Goal: Transaction & Acquisition: Purchase product/service

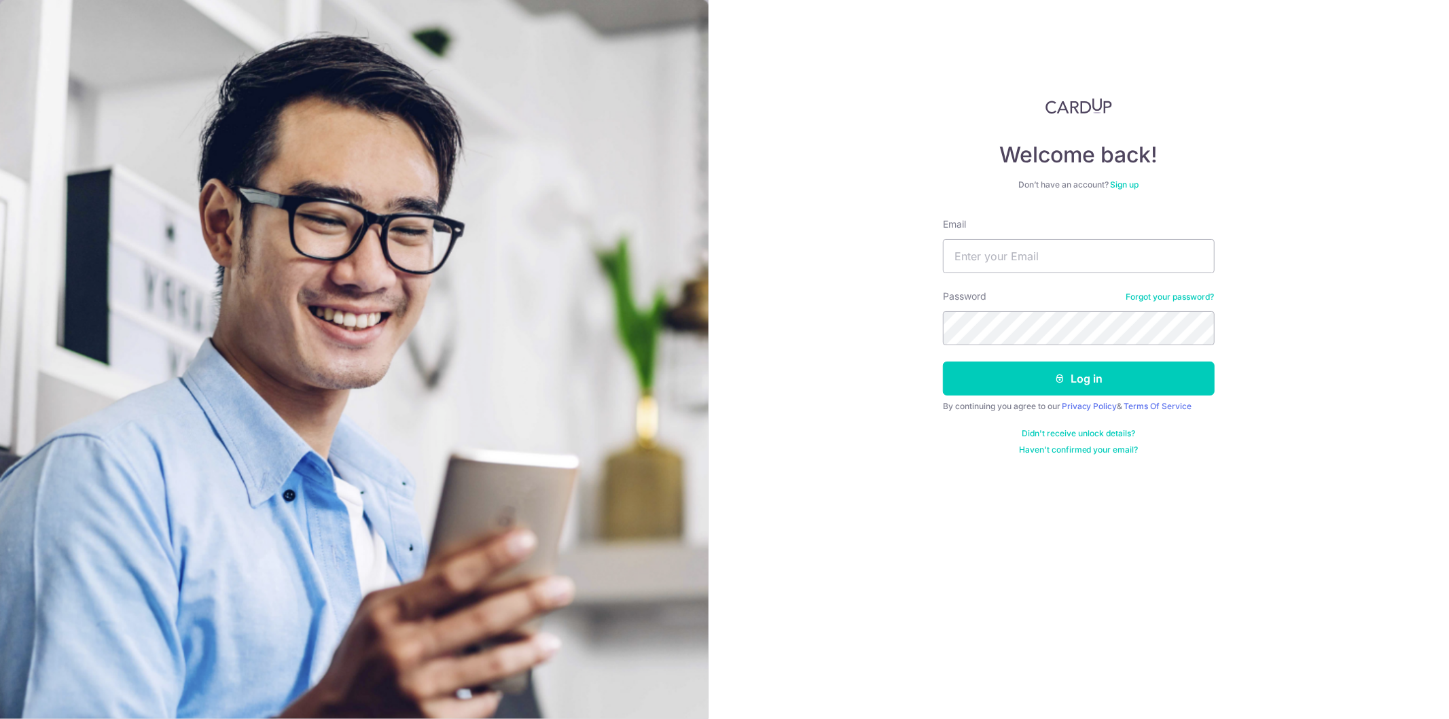
type input "[EMAIL_ADDRESS][DOMAIN_NAME]"
click at [943, 361] on button "Log in" at bounding box center [1079, 378] width 272 height 34
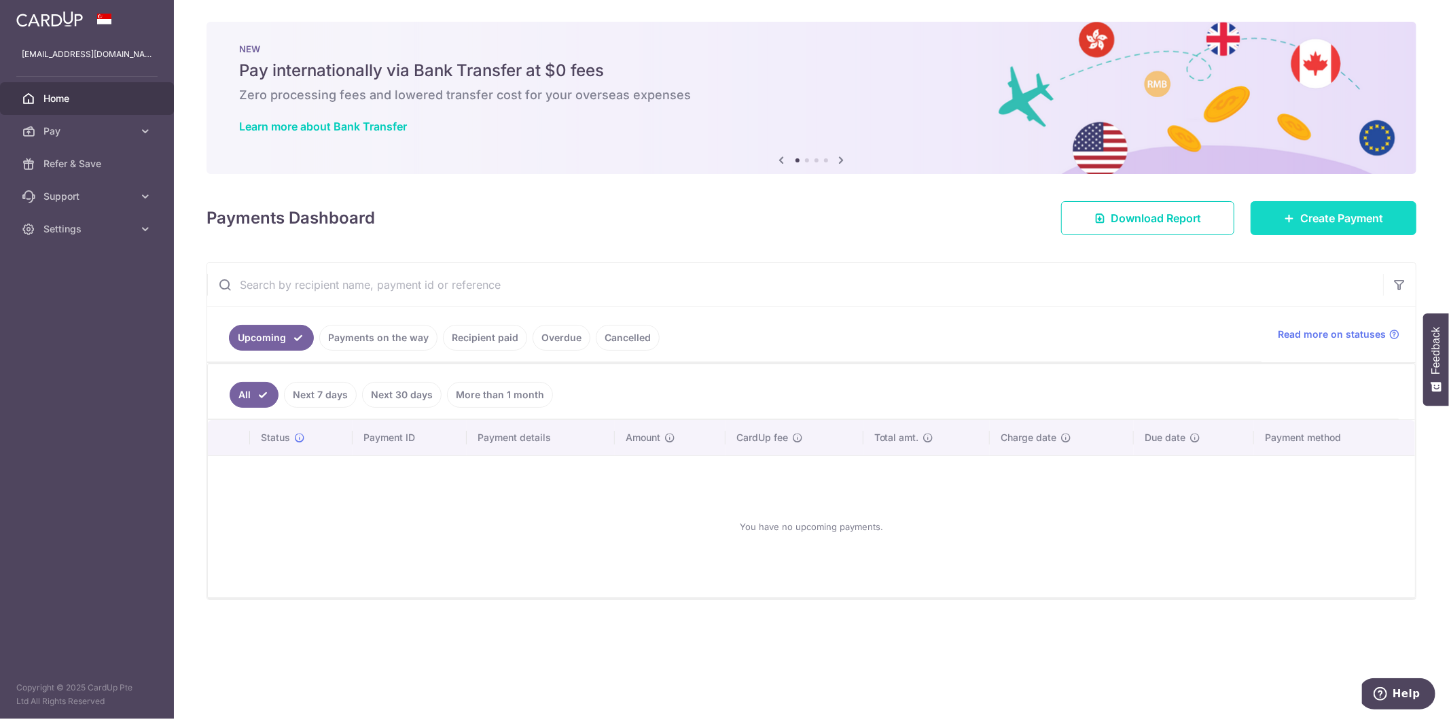
click at [1304, 222] on span "Create Payment" at bounding box center [1341, 218] width 83 height 16
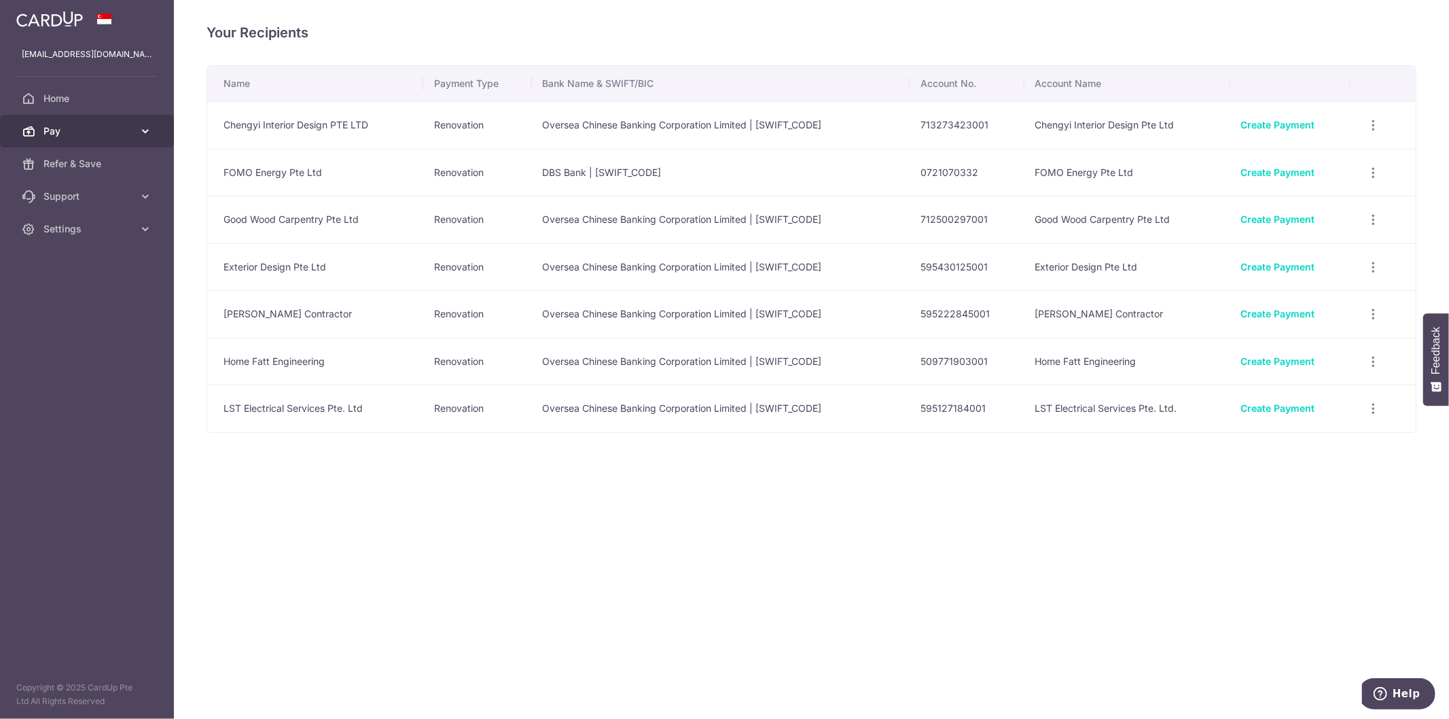
click at [109, 133] on span "Pay" at bounding box center [88, 131] width 90 height 14
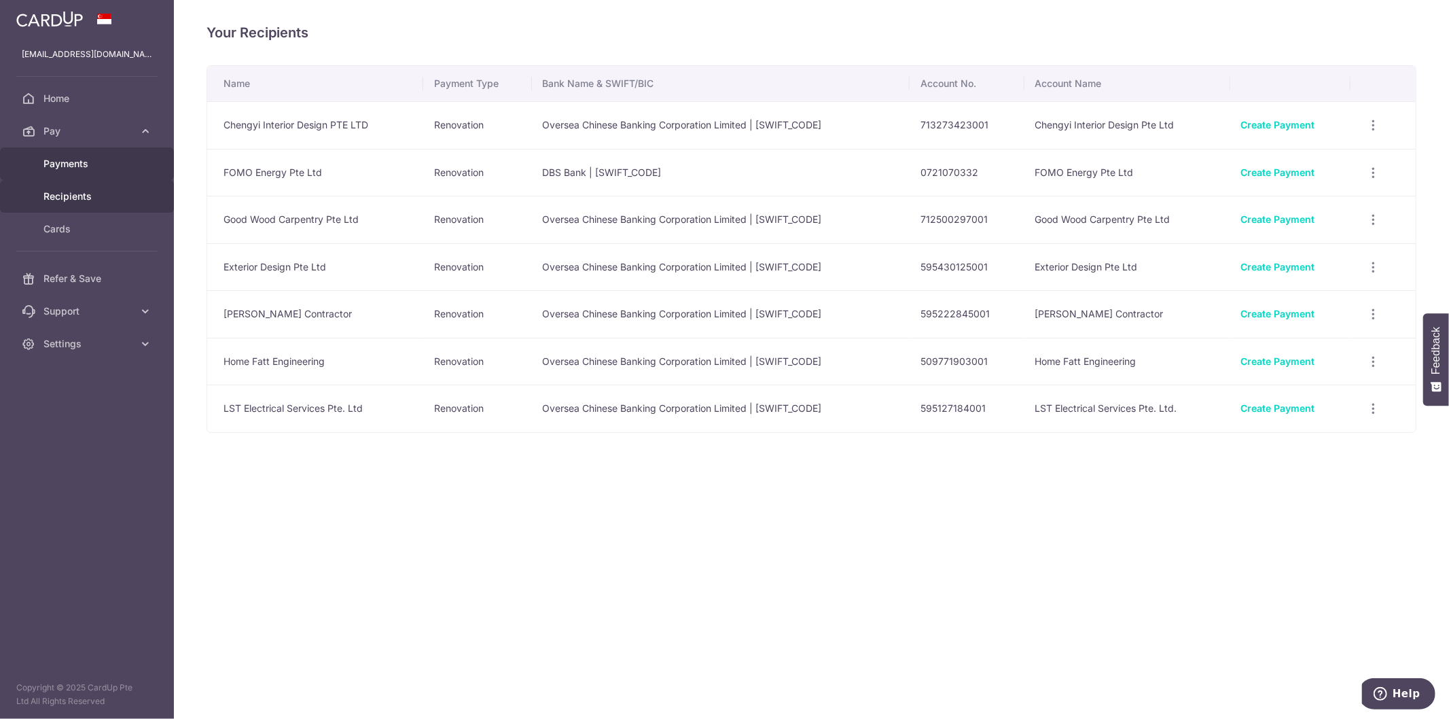
click at [82, 167] on span "Payments" at bounding box center [88, 164] width 90 height 14
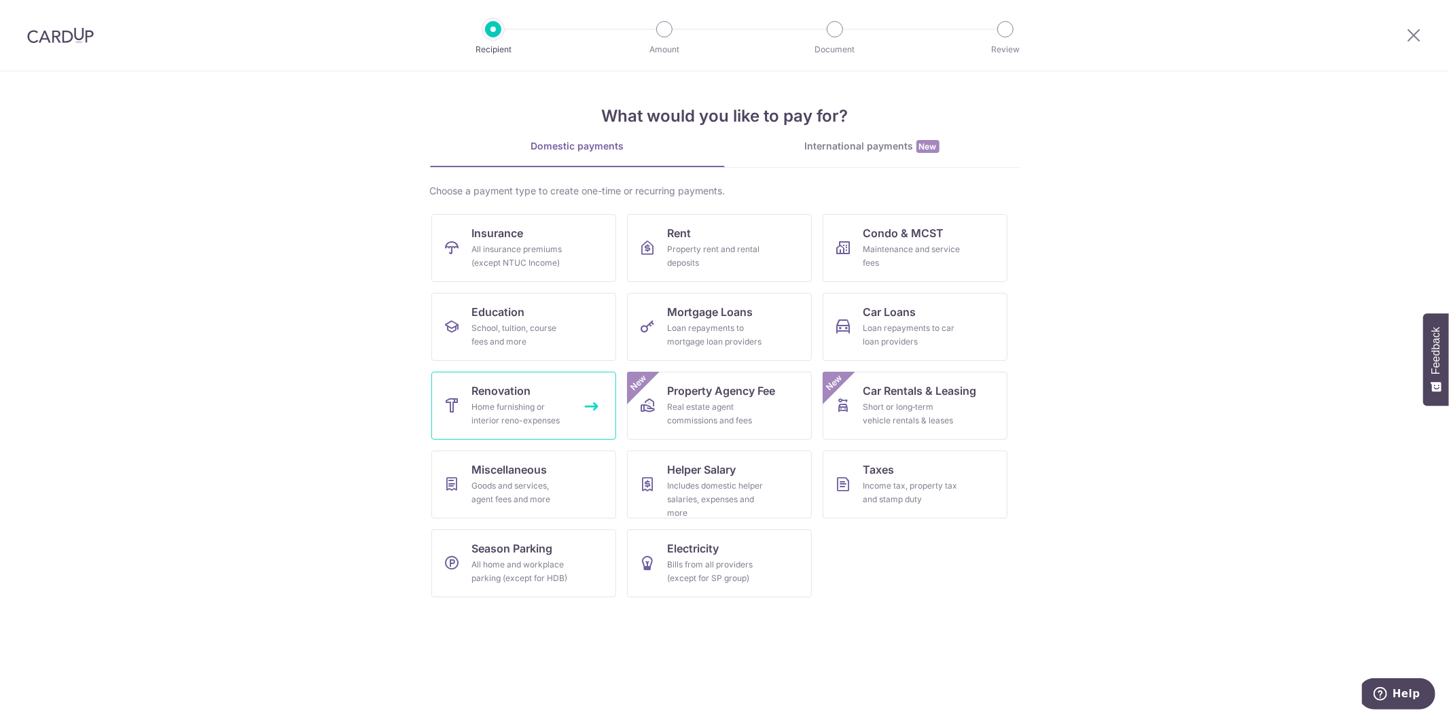
click at [513, 418] on div "Home furnishing or interior reno-expenses" at bounding box center [521, 413] width 98 height 27
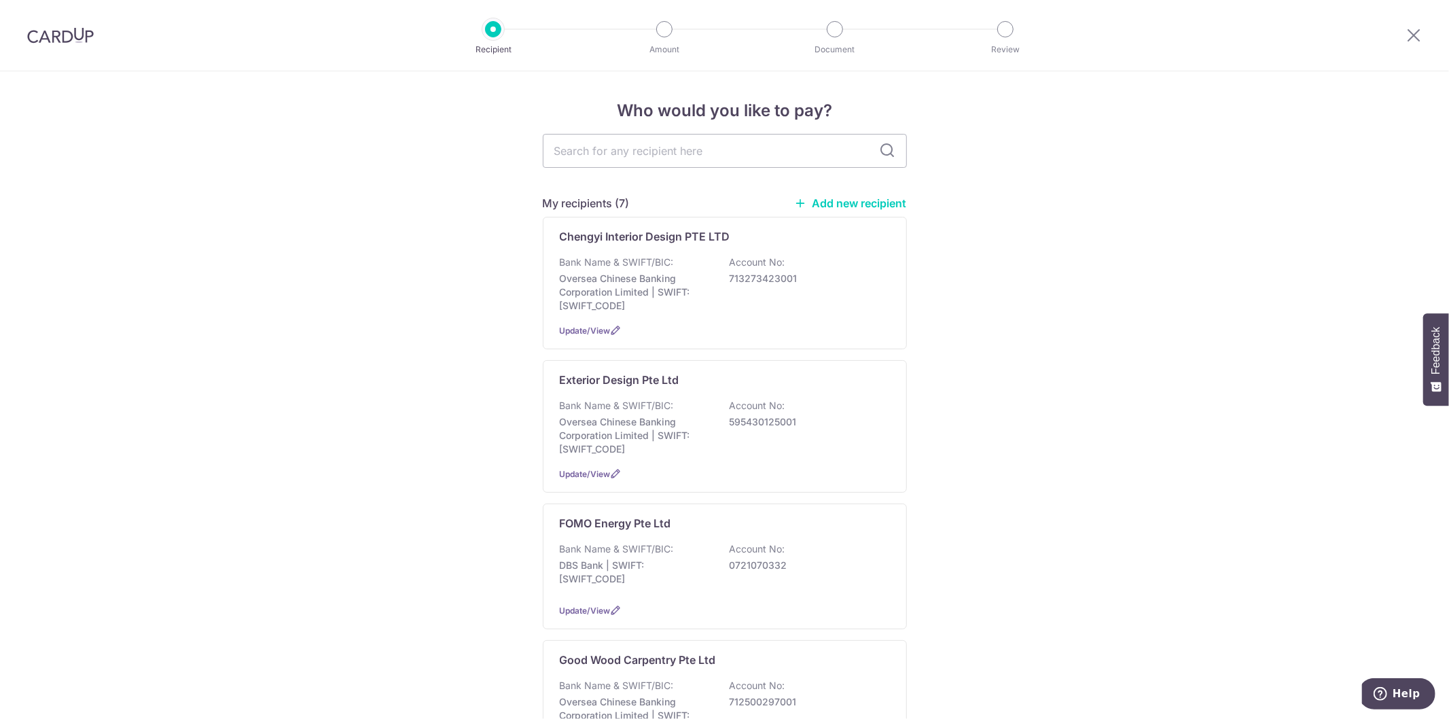
click at [813, 201] on link "Add new recipient" at bounding box center [851, 203] width 112 height 14
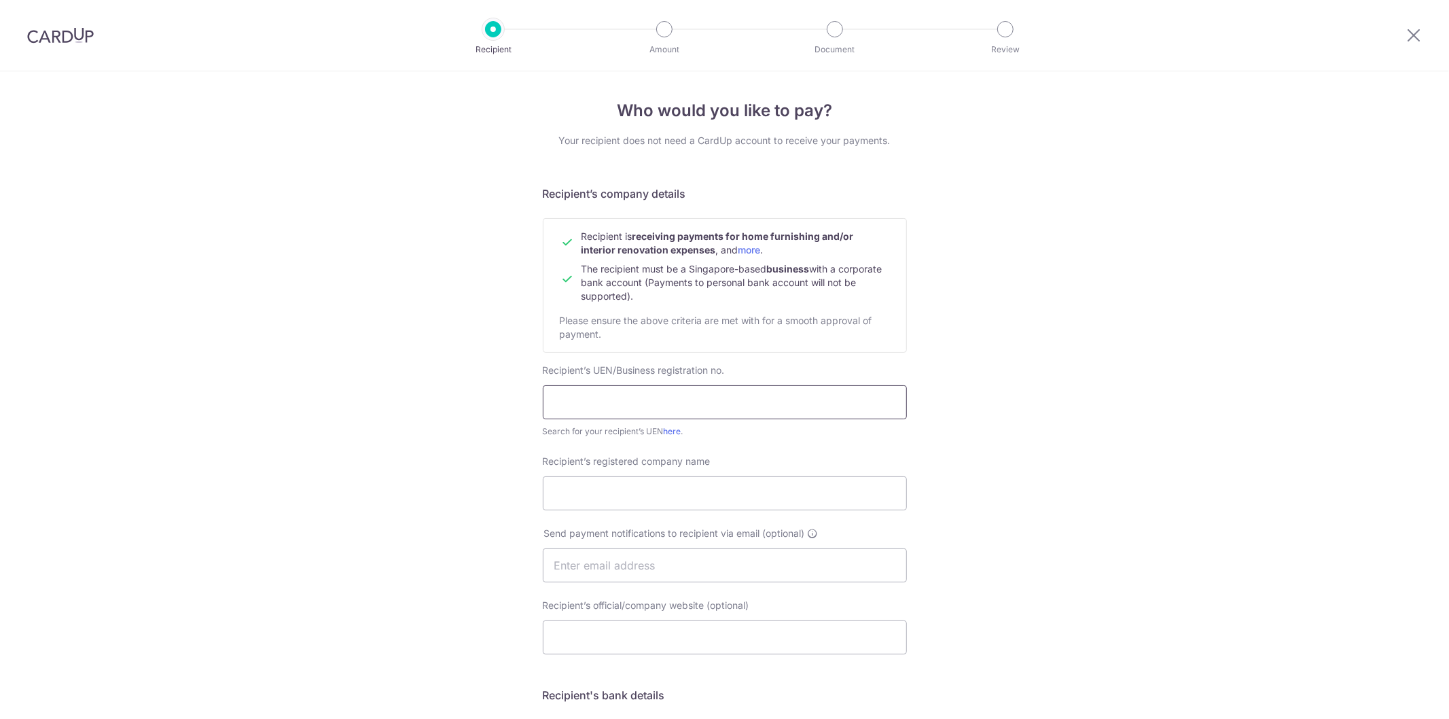
click at [590, 408] on input "text" at bounding box center [725, 402] width 364 height 34
paste input "202115717D"
type input "202115717D"
click at [618, 501] on input "Recipient’s registered company name" at bounding box center [725, 493] width 364 height 34
type input "Star Link Engineering Pte. Ltd."
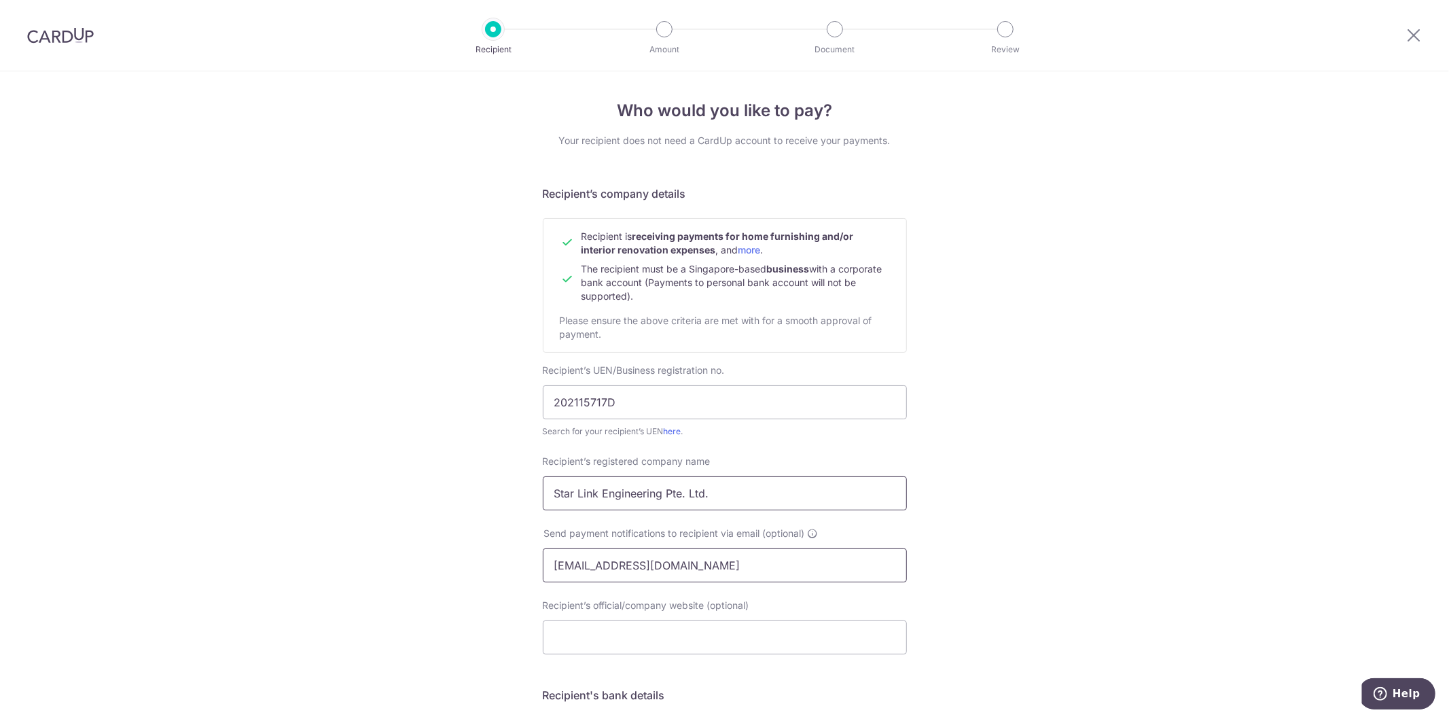
type input "asraful.starlink@gmail.com"
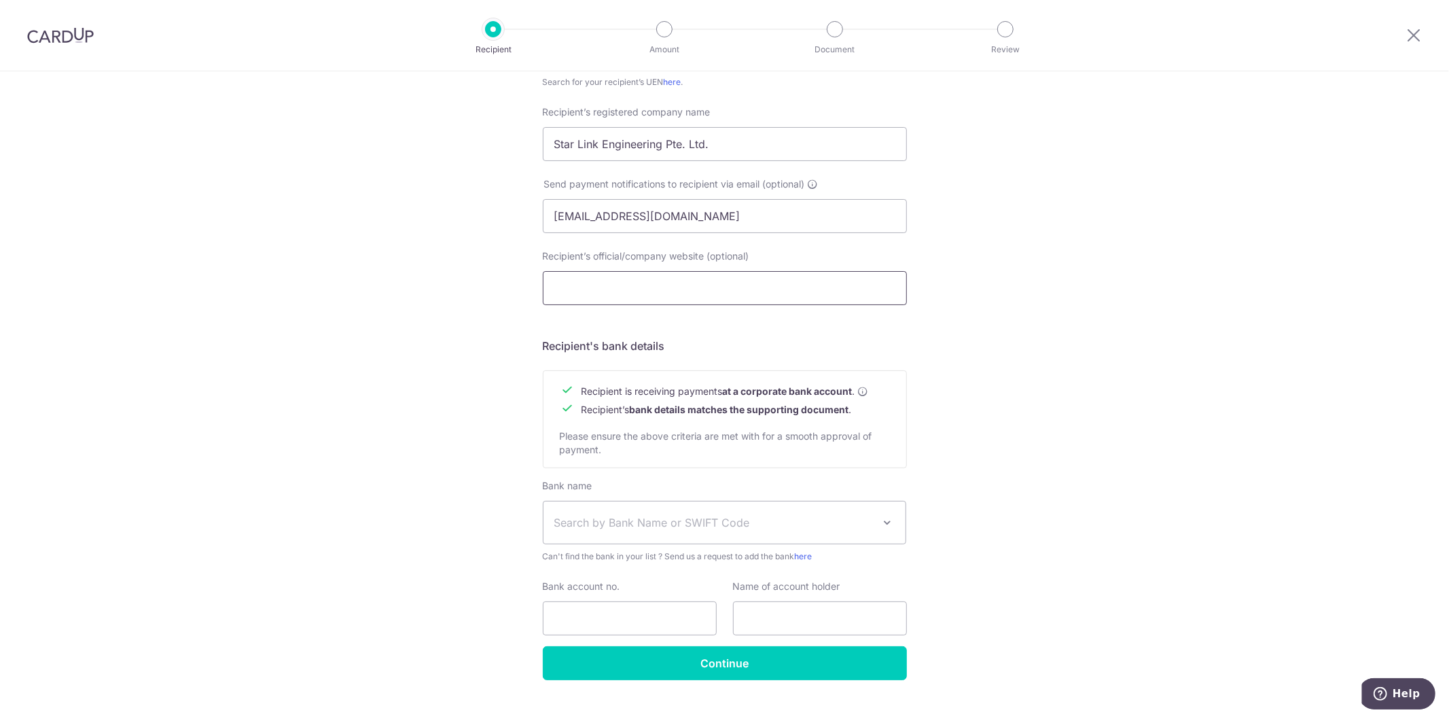
scroll to position [374, 0]
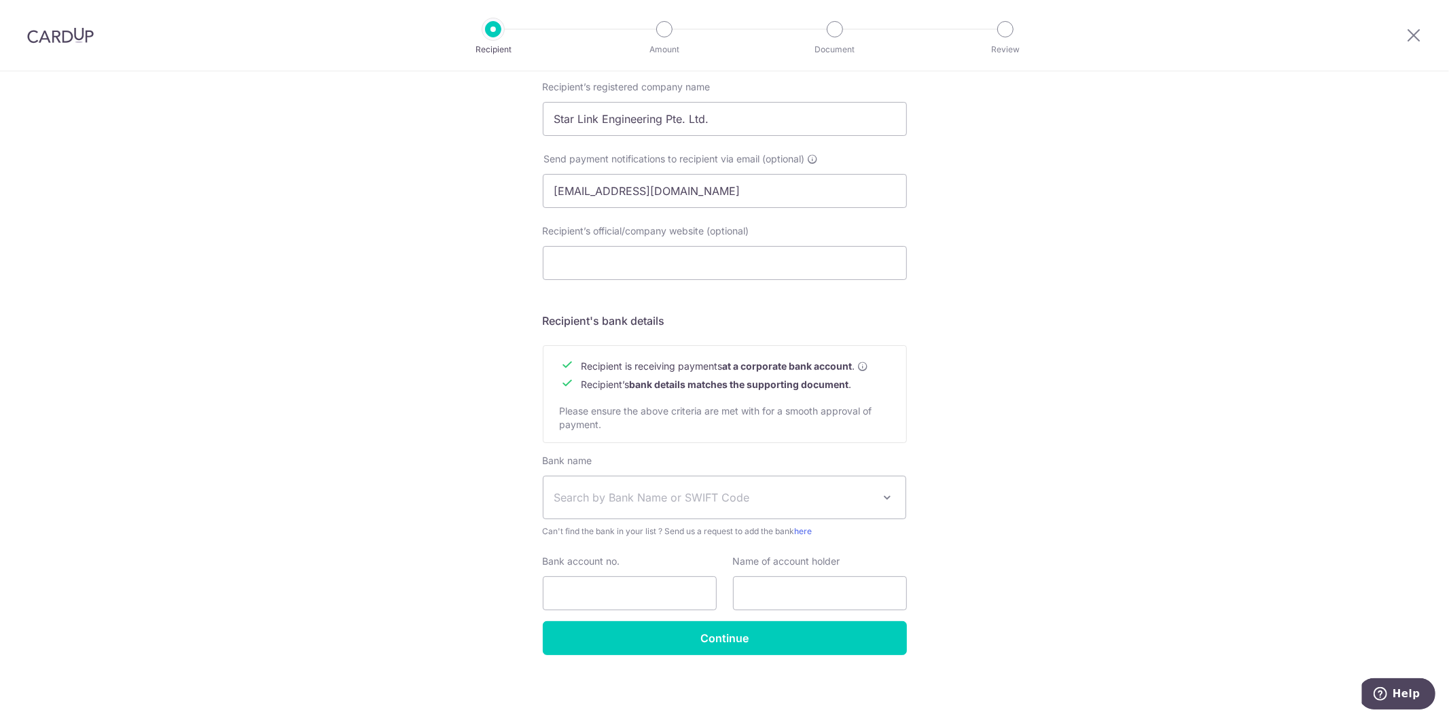
click at [609, 503] on span "Search by Bank Name or SWIFT Code" at bounding box center [713, 497] width 319 height 16
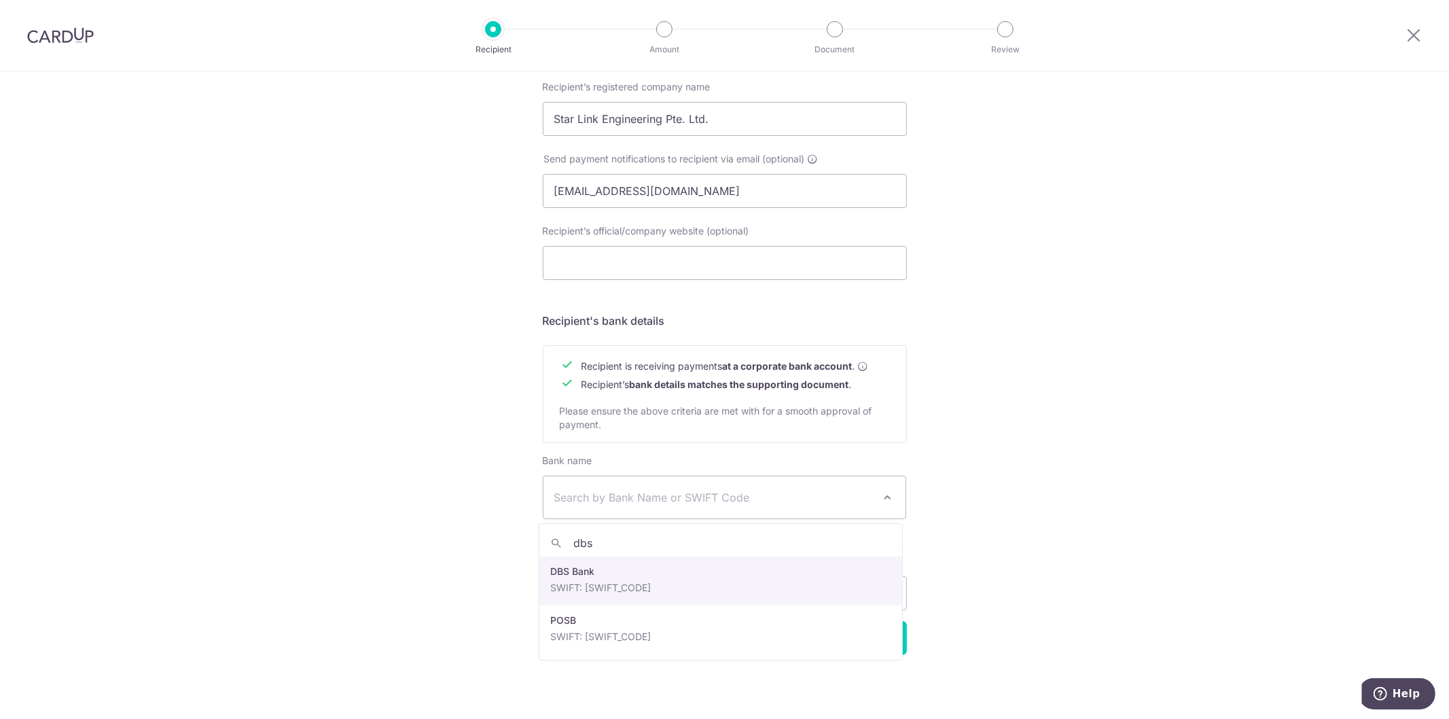
type input "dbs"
select select "6"
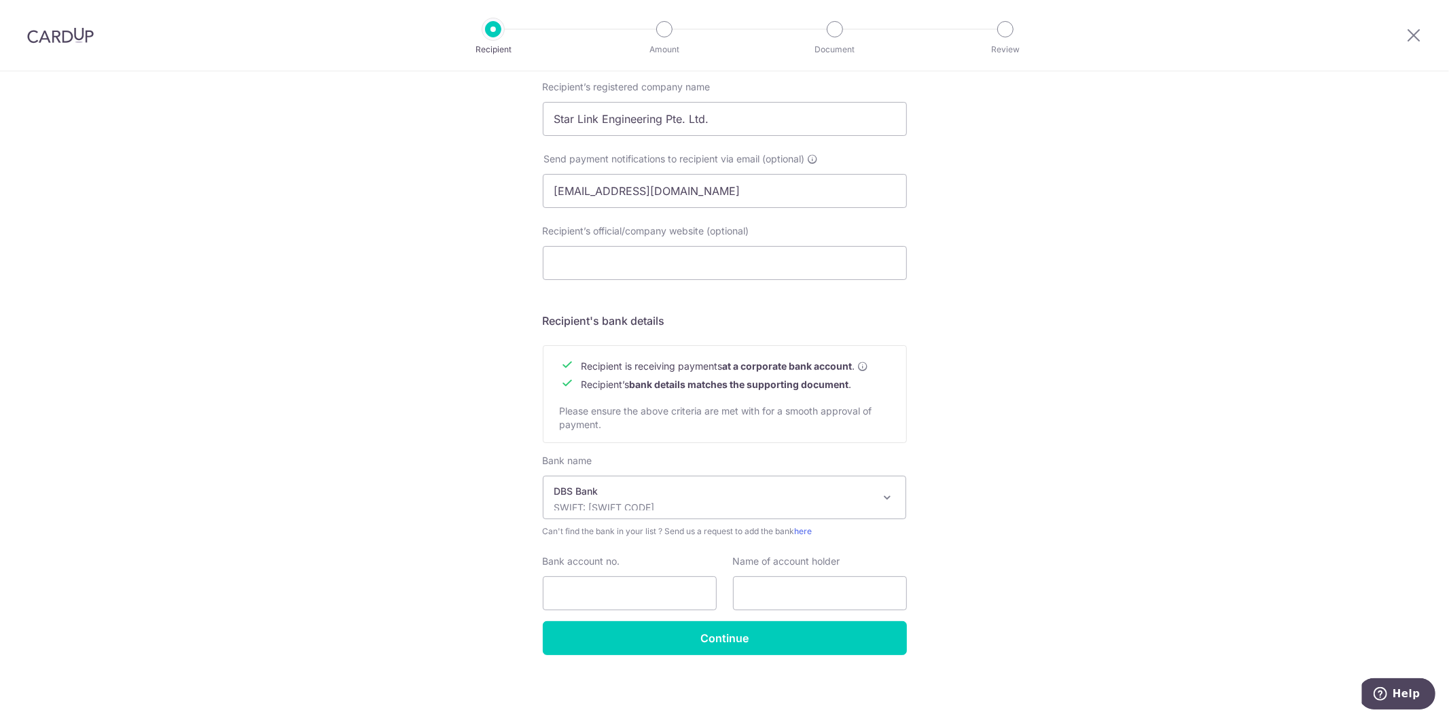
click at [640, 573] on div "Bank account no." at bounding box center [630, 582] width 174 height 56
click at [629, 583] on input "Bank account no." at bounding box center [630, 593] width 174 height 34
type input "0720398637"
type input "Star Link Engineering PTE.LTD"
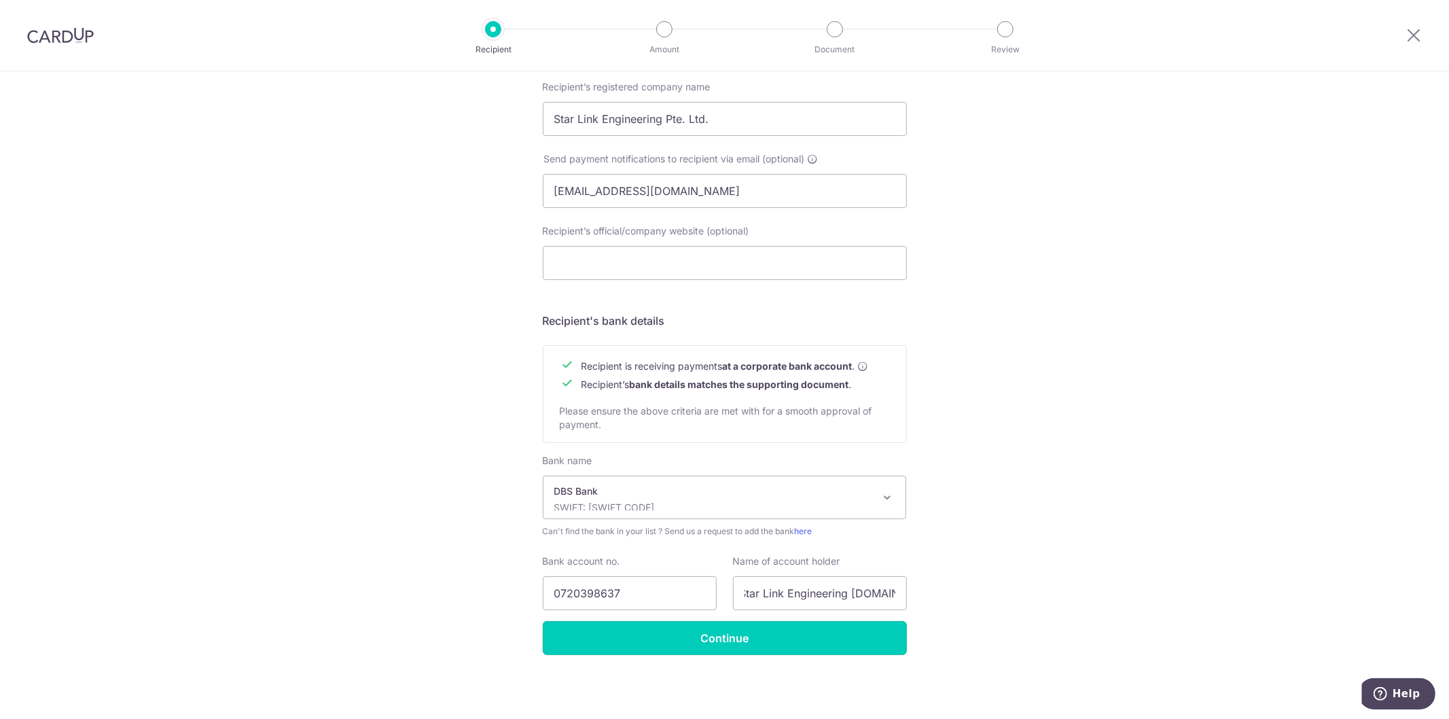
click at [686, 624] on input "Continue" at bounding box center [725, 638] width 364 height 34
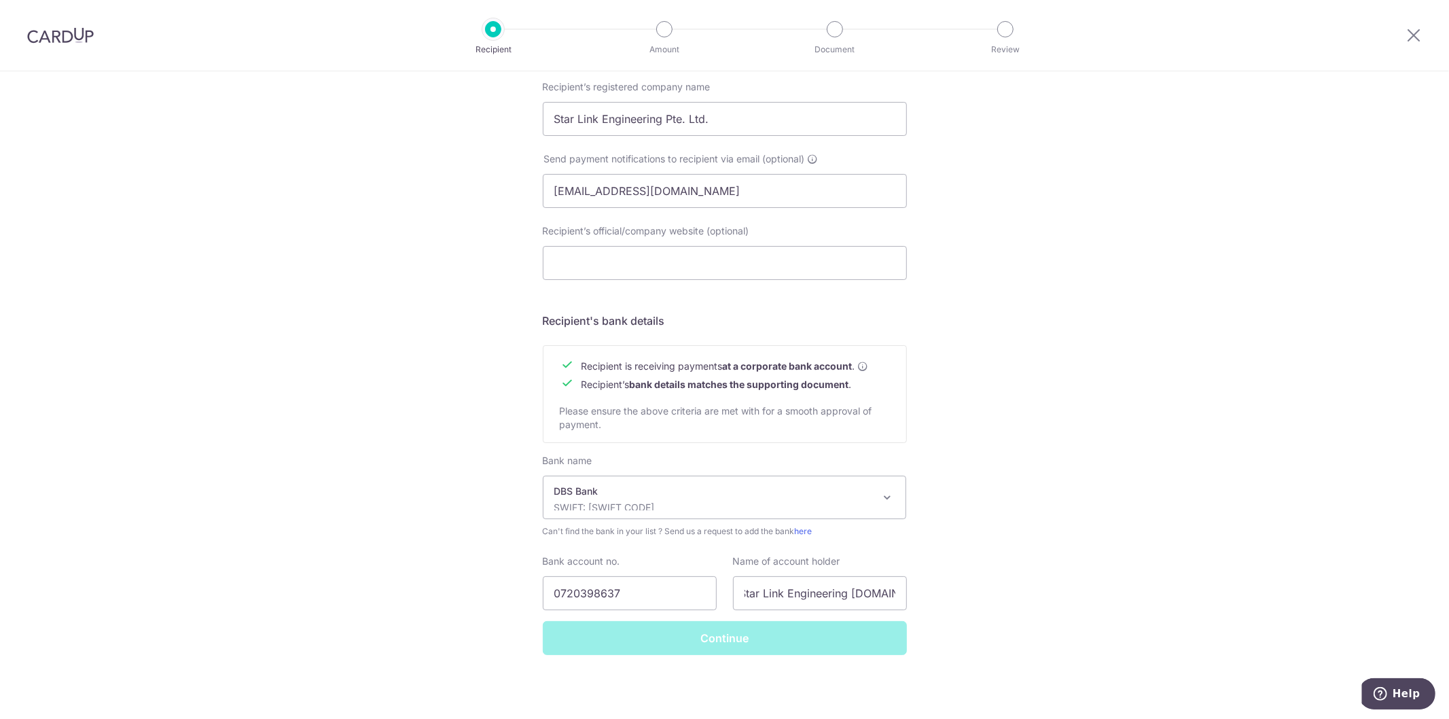
scroll to position [0, 0]
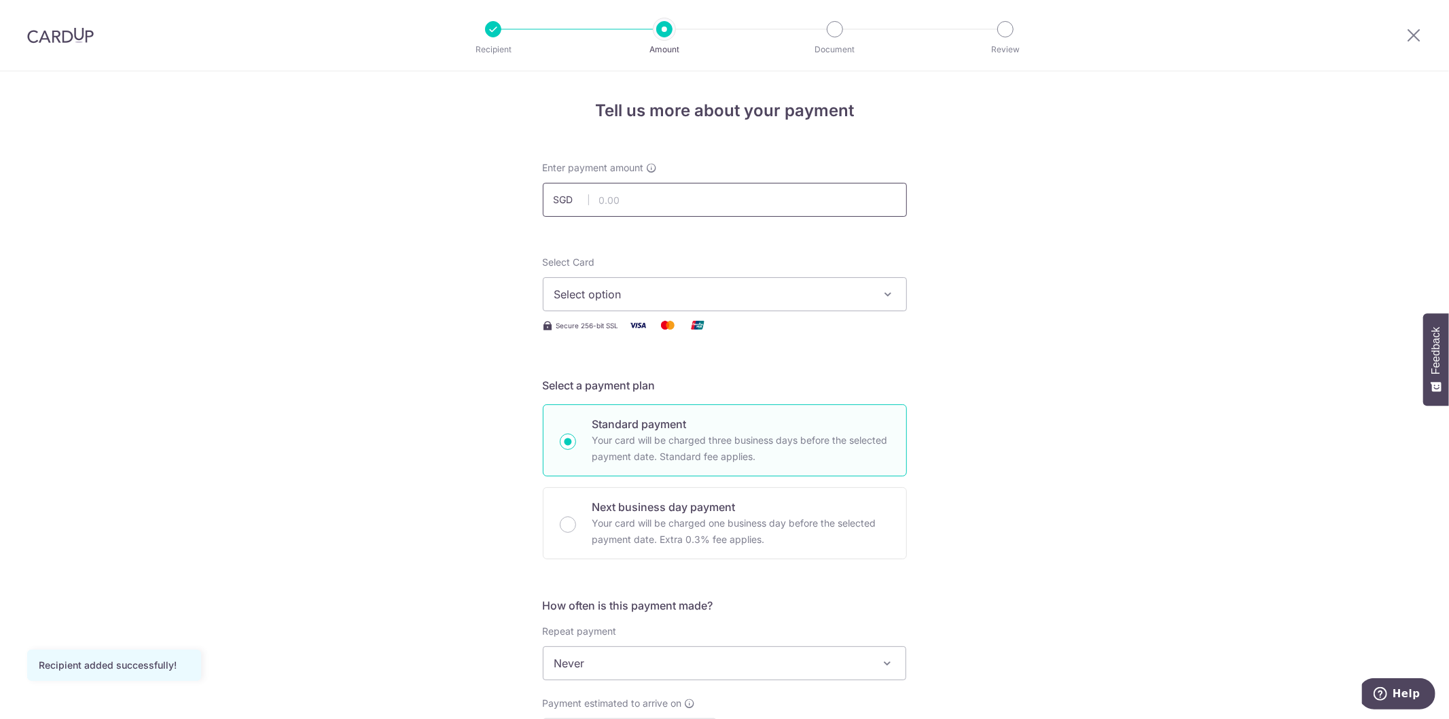
click at [603, 193] on input "text" at bounding box center [725, 200] width 364 height 34
type input "6,000.00"
click at [567, 293] on span "Select option" at bounding box center [712, 294] width 317 height 16
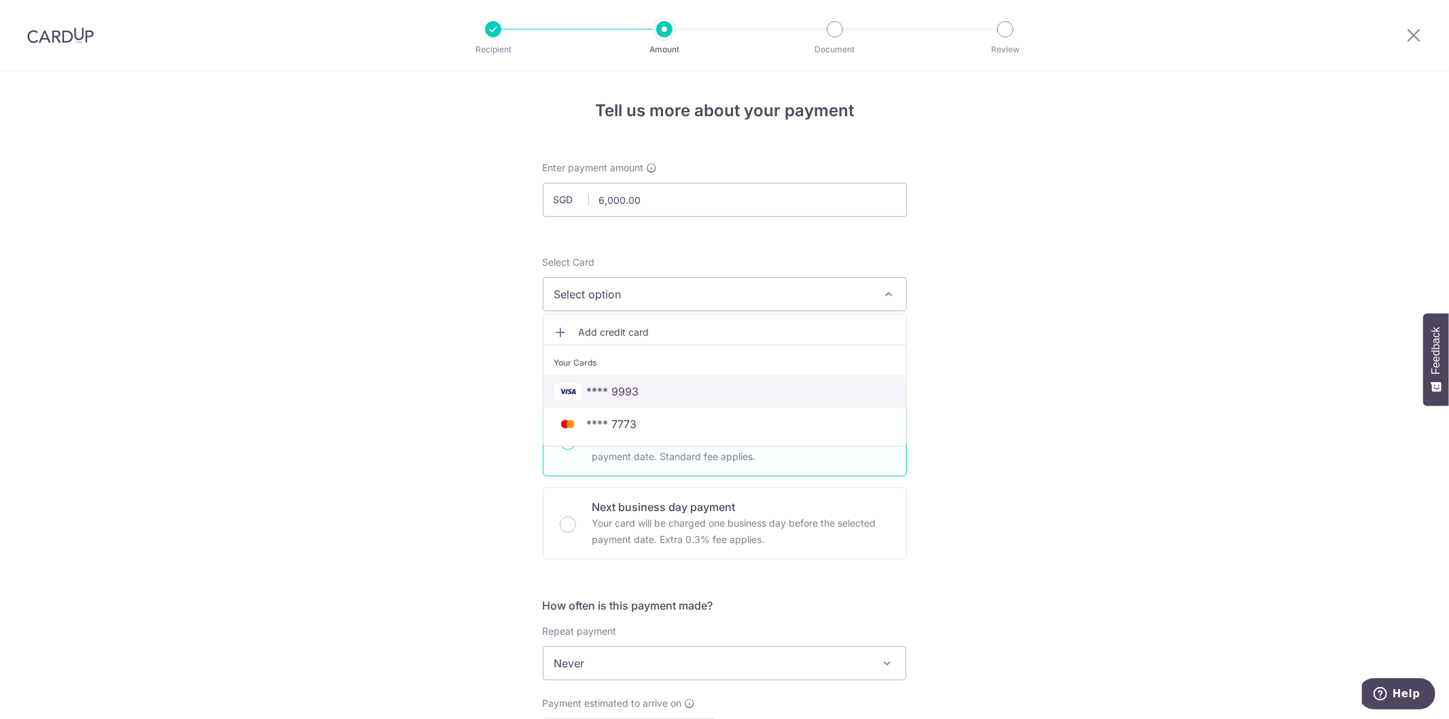
click at [567, 395] on img at bounding box center [567, 391] width 27 height 16
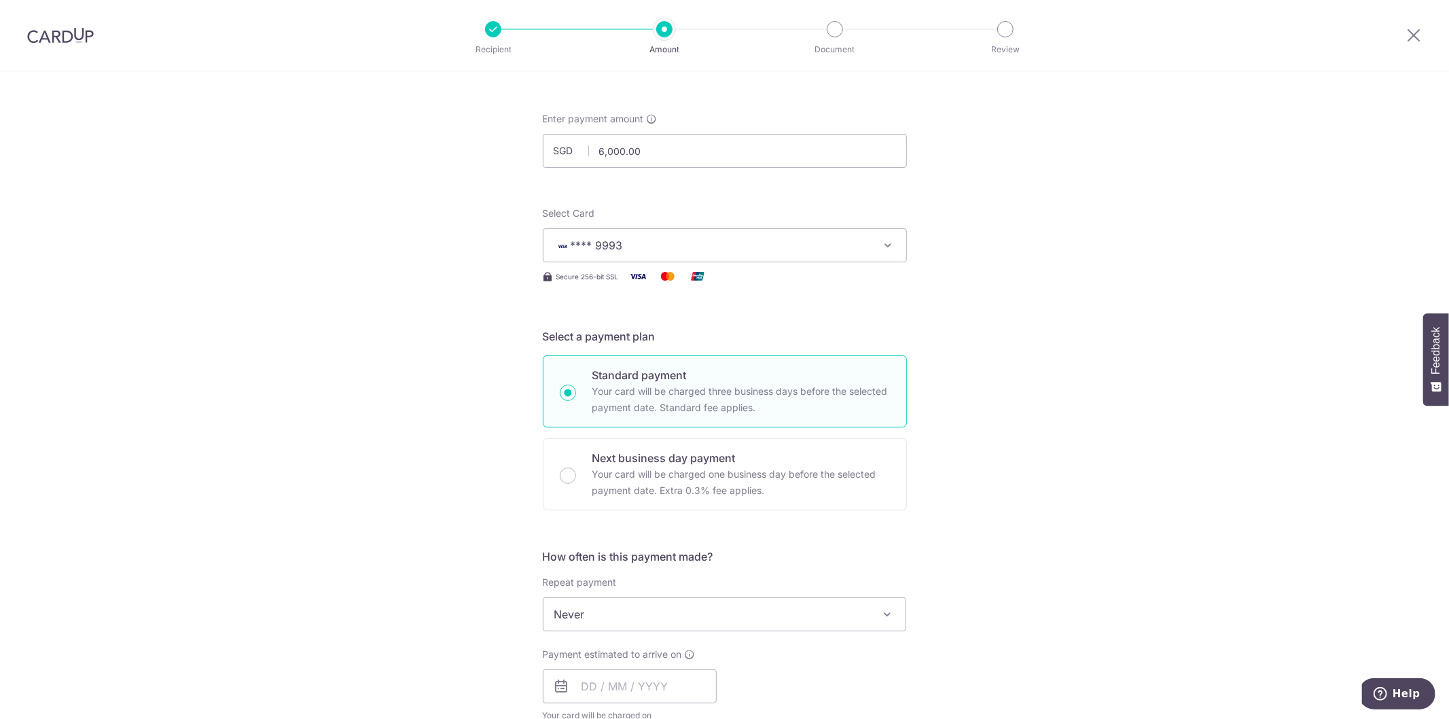
scroll to position [75, 0]
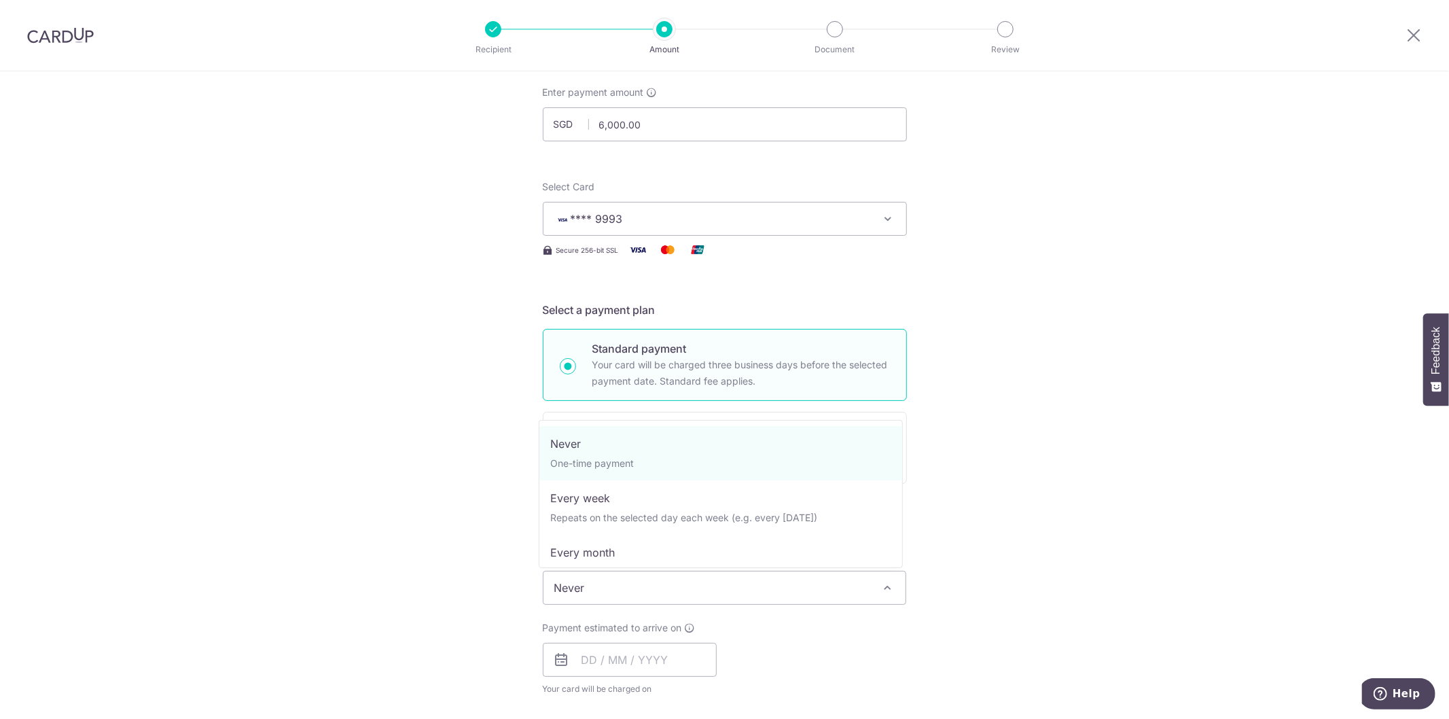
click at [857, 598] on span "Never" at bounding box center [724, 587] width 363 height 33
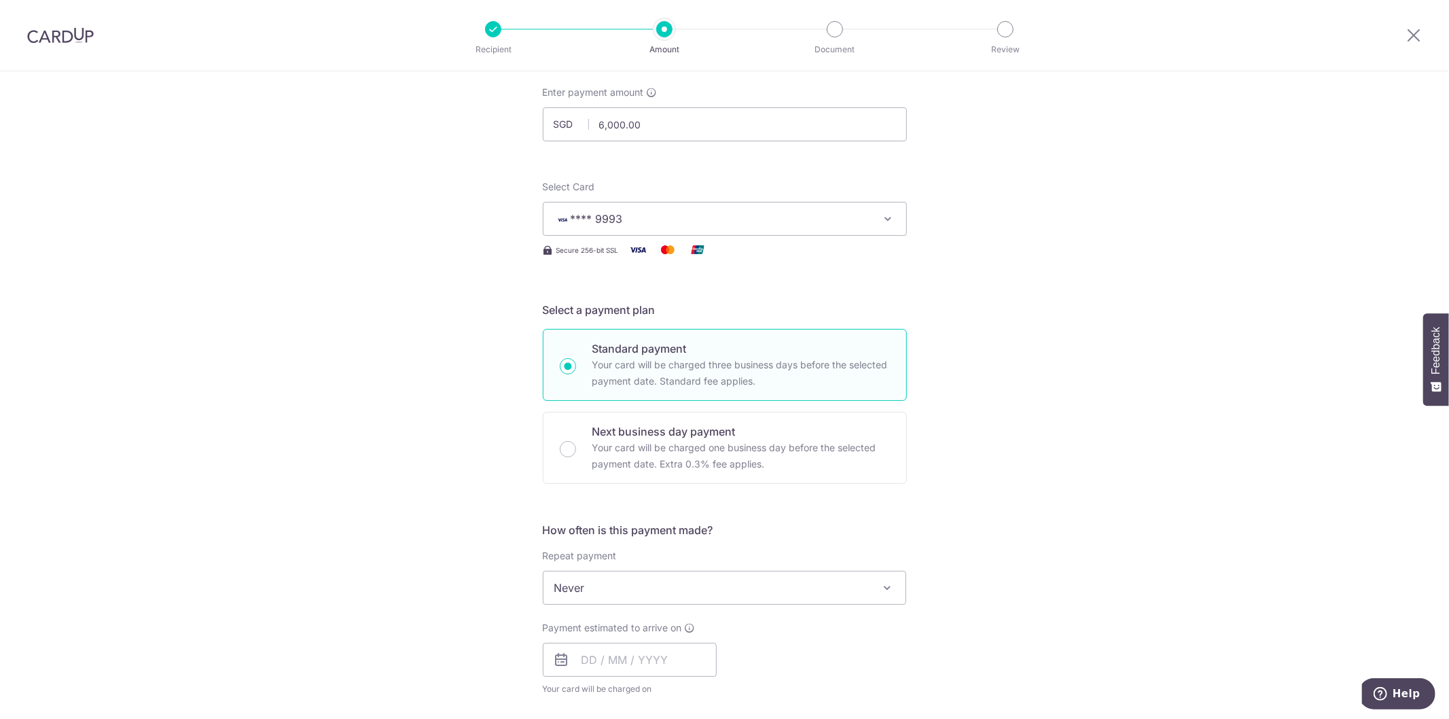
click at [926, 494] on div "Tell us more about your payment Enter payment amount SGD 6,000.00 6000.00 Recip…" at bounding box center [724, 656] width 1449 height 1320
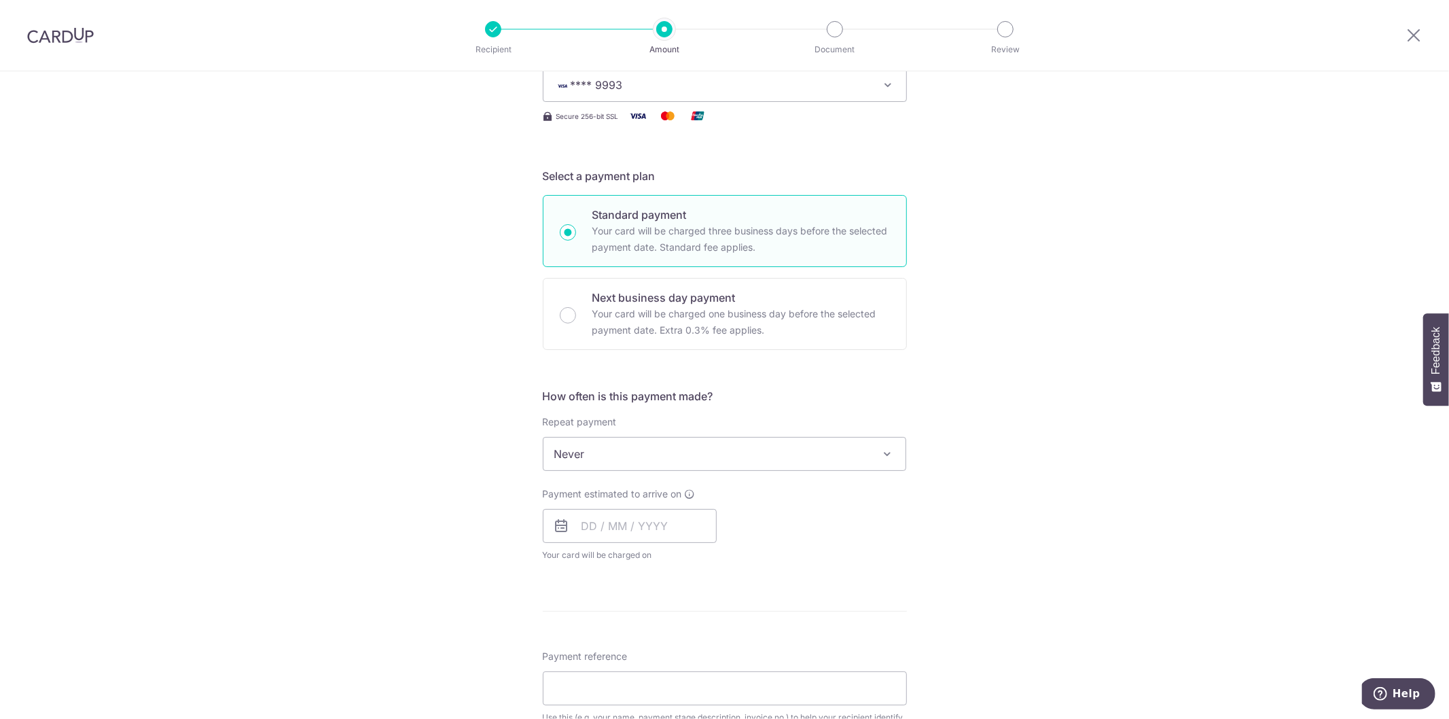
scroll to position [226, 0]
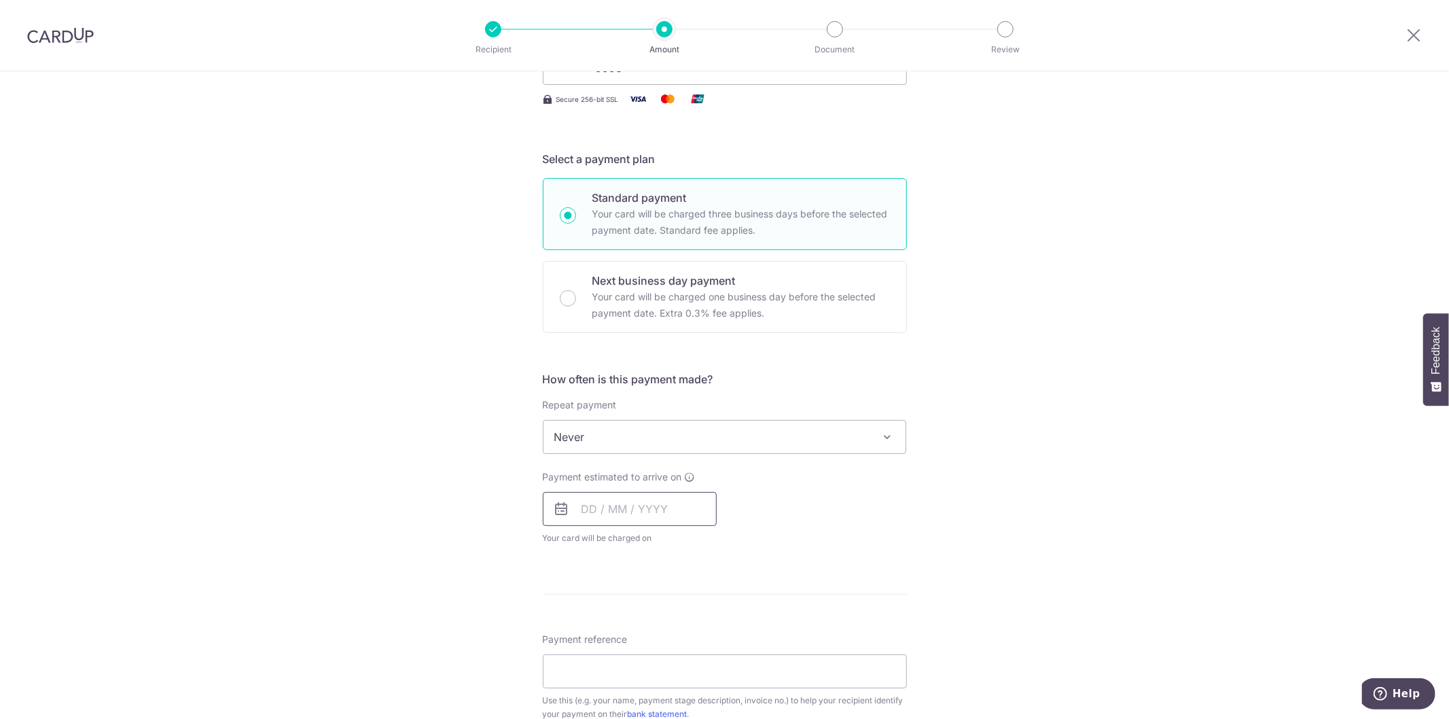
click at [575, 517] on input "text" at bounding box center [630, 509] width 174 height 34
click at [620, 639] on link "9" at bounding box center [625, 633] width 22 height 22
type input "09/09/2025"
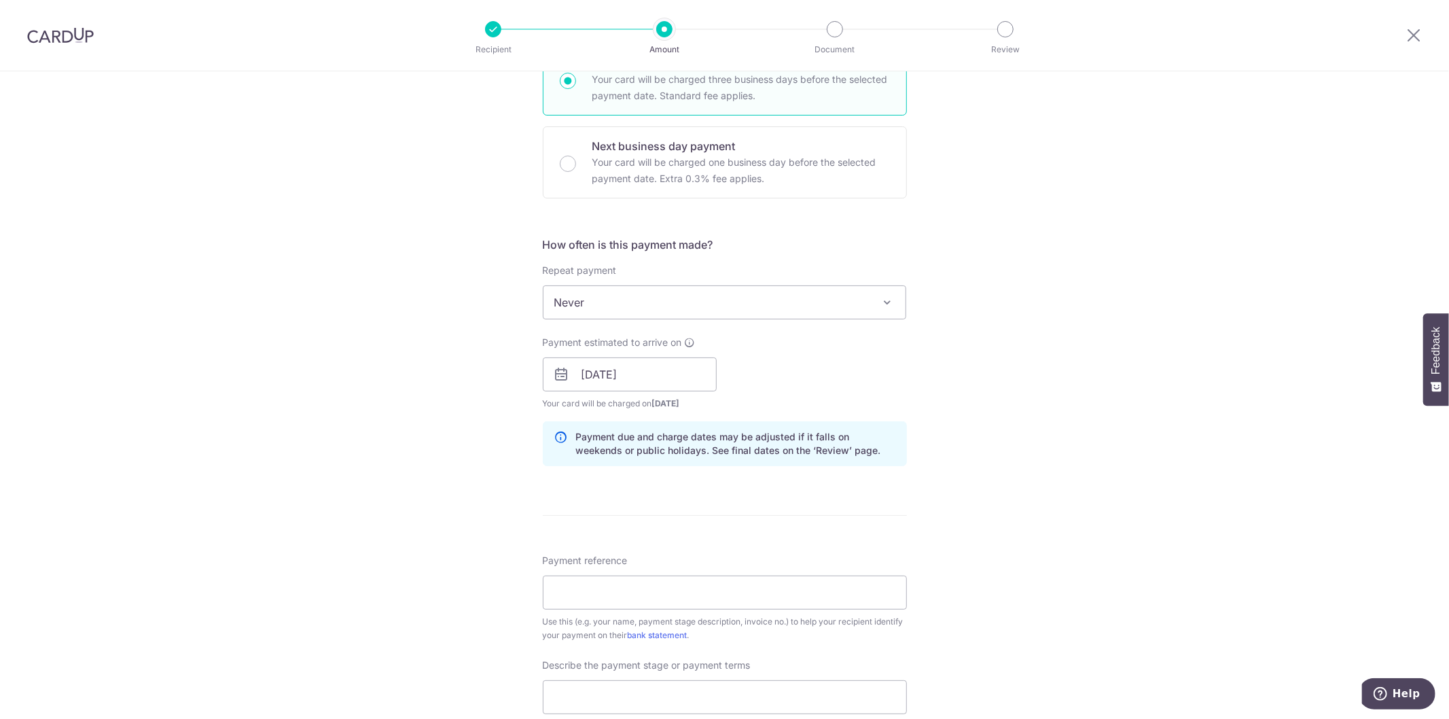
scroll to position [377, 0]
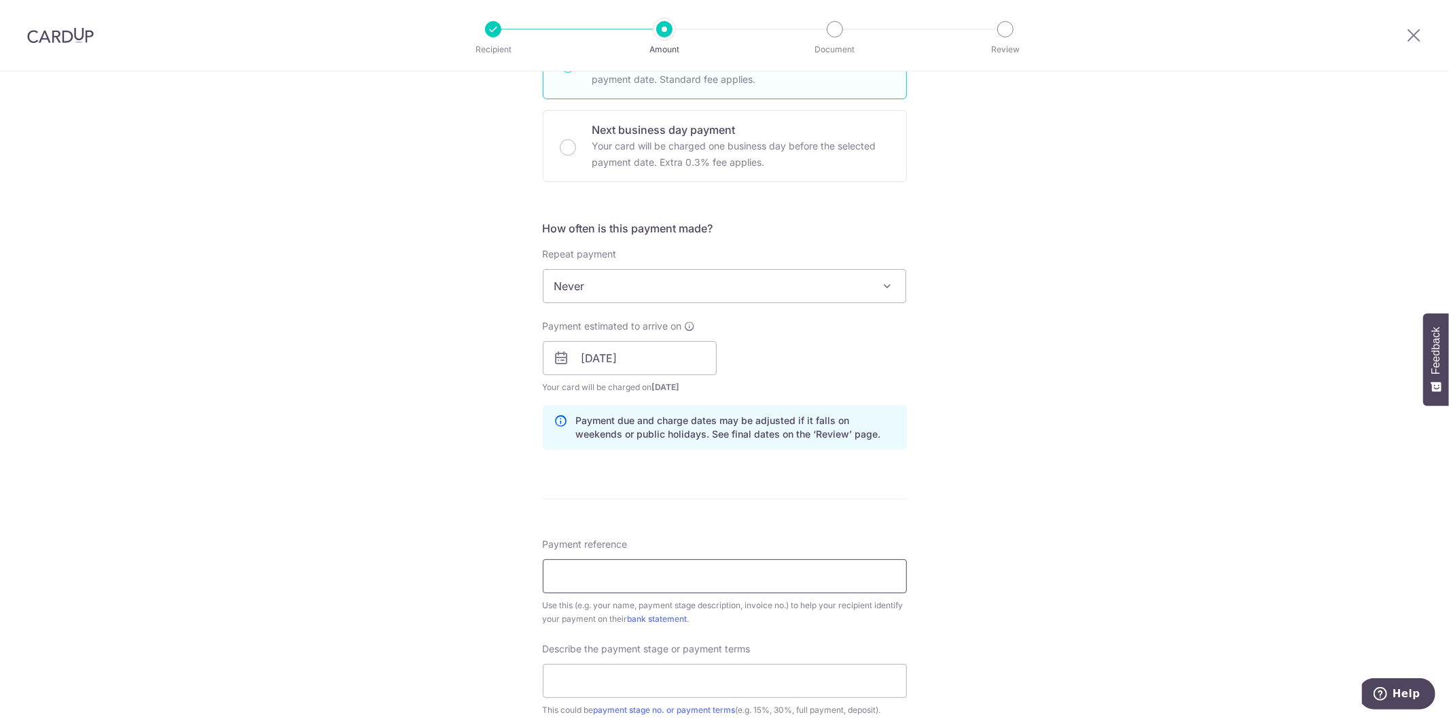
click at [622, 586] on input "Payment reference" at bounding box center [725, 576] width 364 height 34
type input "SL/QN/2024263"
drag, startPoint x: 639, startPoint y: 576, endPoint x: 498, endPoint y: 590, distance: 141.3
click at [498, 590] on div "Tell us more about your payment Enter payment amount SGD 6,000.00 6000.00 Recip…" at bounding box center [724, 382] width 1449 height 1376
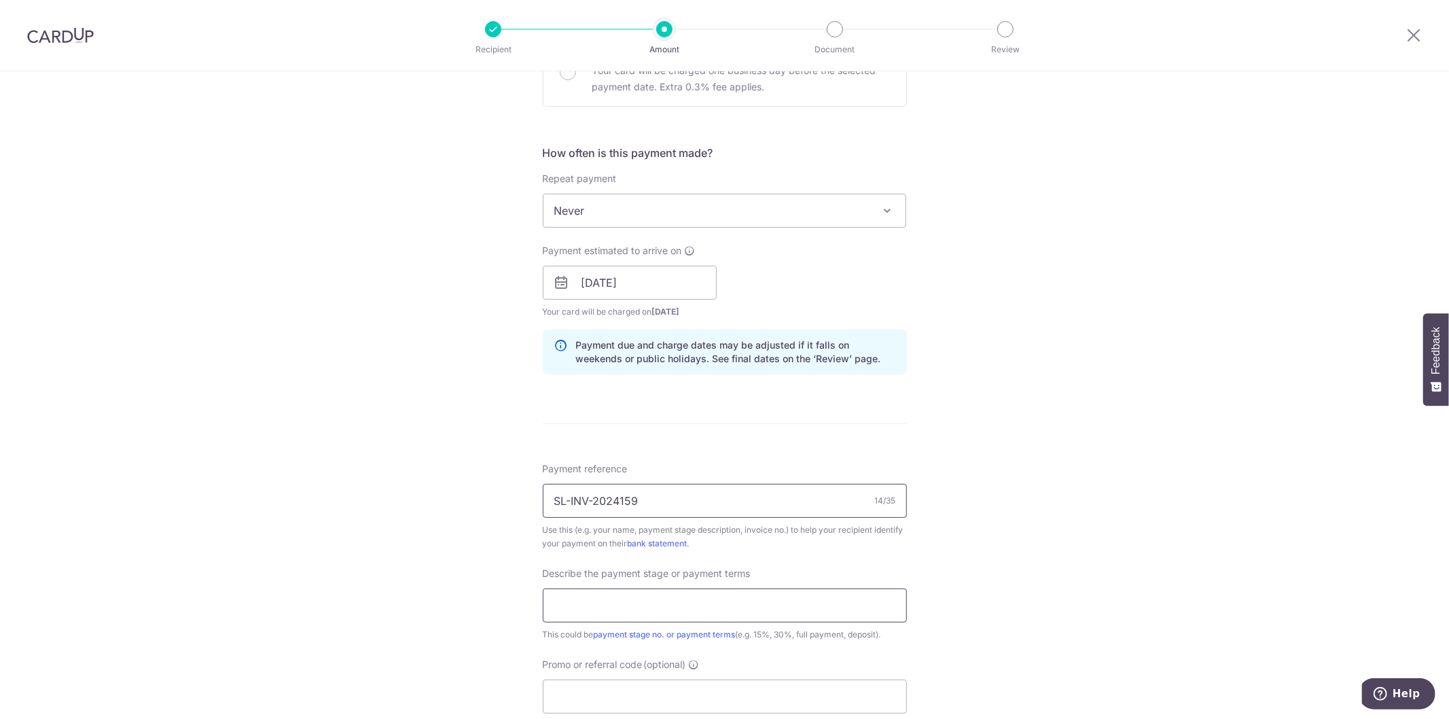
type input "SL-INV-2024159"
click at [558, 614] on input "text" at bounding box center [725, 605] width 364 height 34
type input "m"
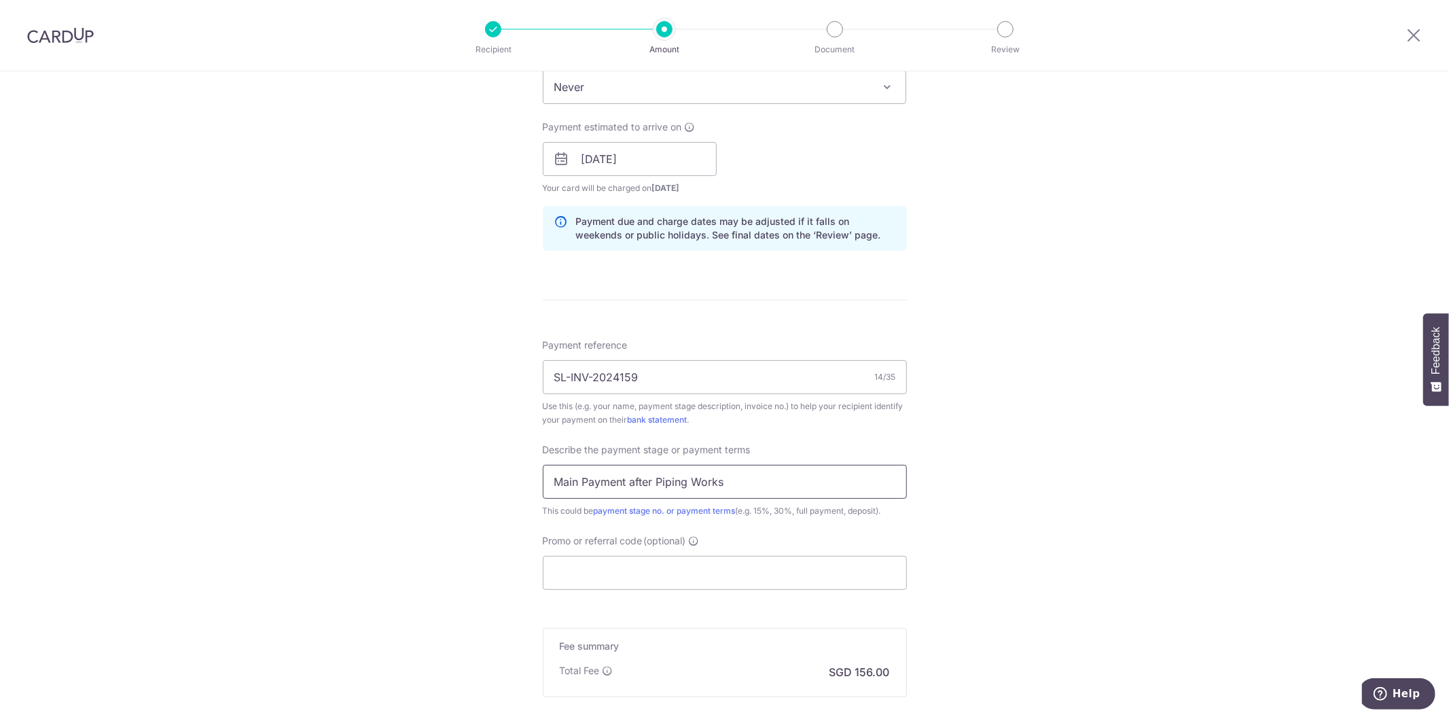
scroll to position [603, 0]
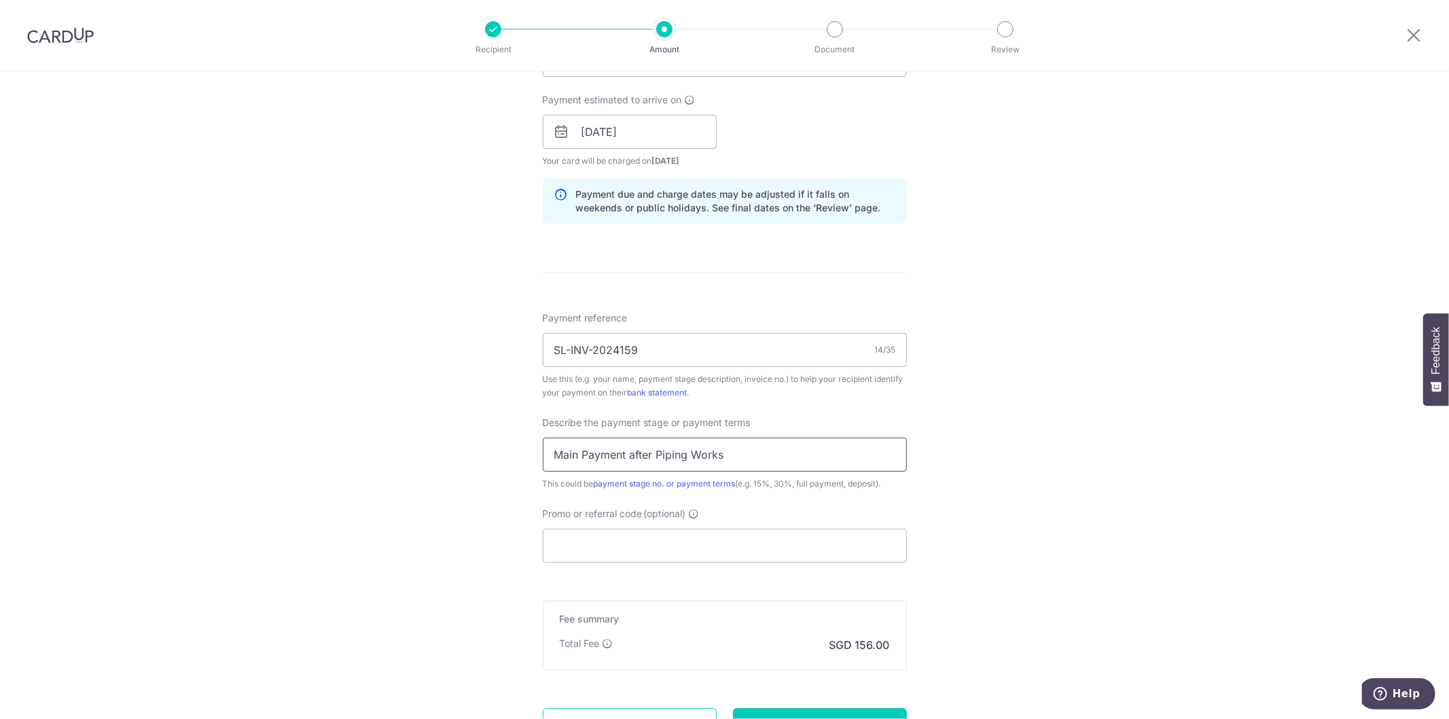
type input "Main Payment after Piping Works"
click at [554, 564] on form "Enter payment amount SGD 6,000.00 6000.00 Recipient added successfully! Select …" at bounding box center [725, 169] width 364 height 1222
click at [551, 549] on input "Promo or referral code (optional)" at bounding box center [725, 546] width 364 height 34
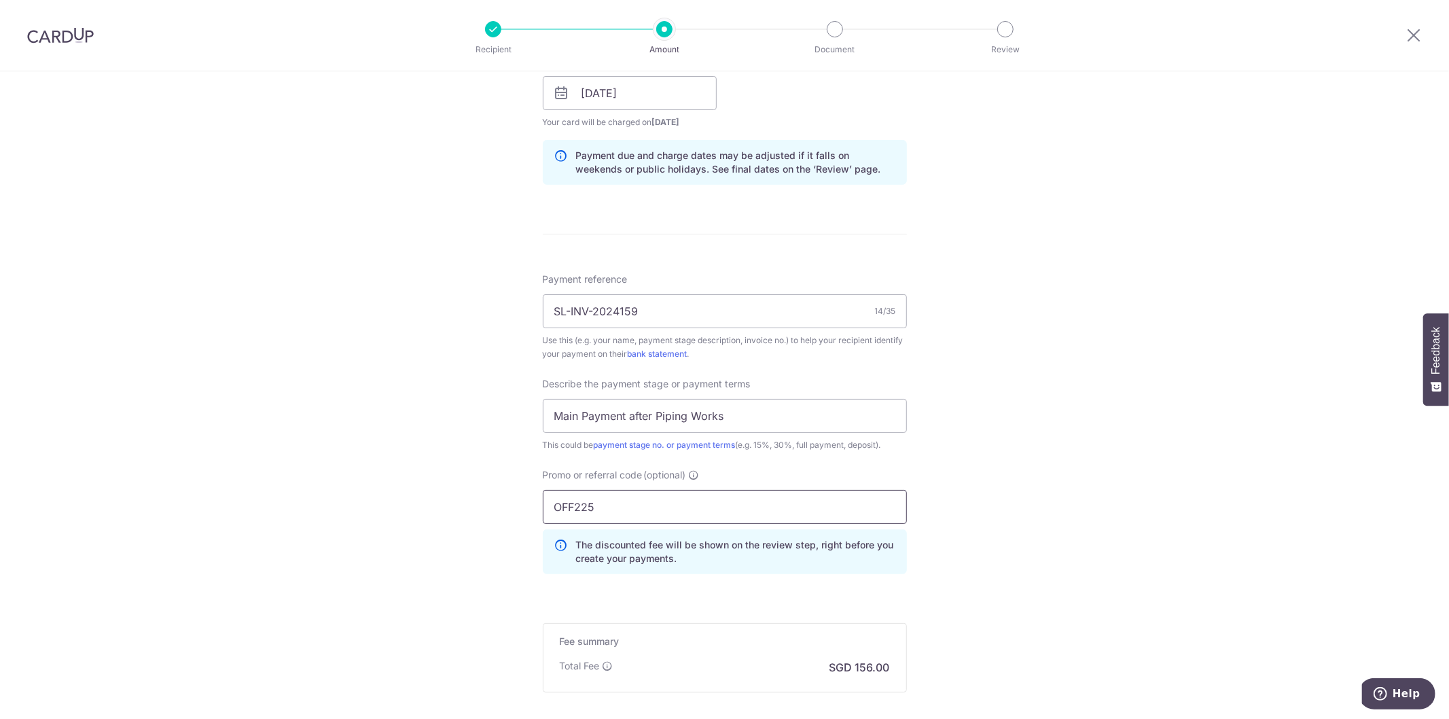
scroll to position [755, 0]
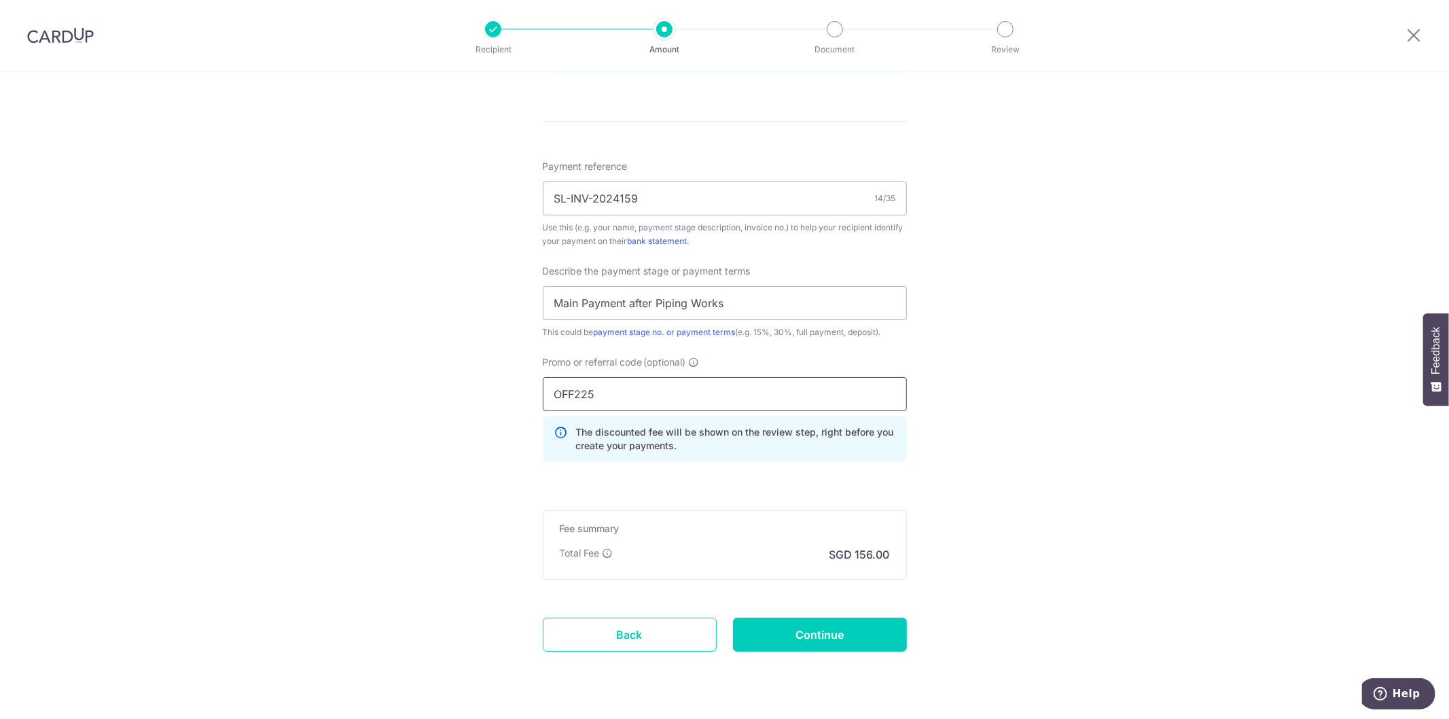
type input "OFF225"
click at [859, 629] on input "Continue" at bounding box center [820, 635] width 174 height 34
type input "Create Schedule"
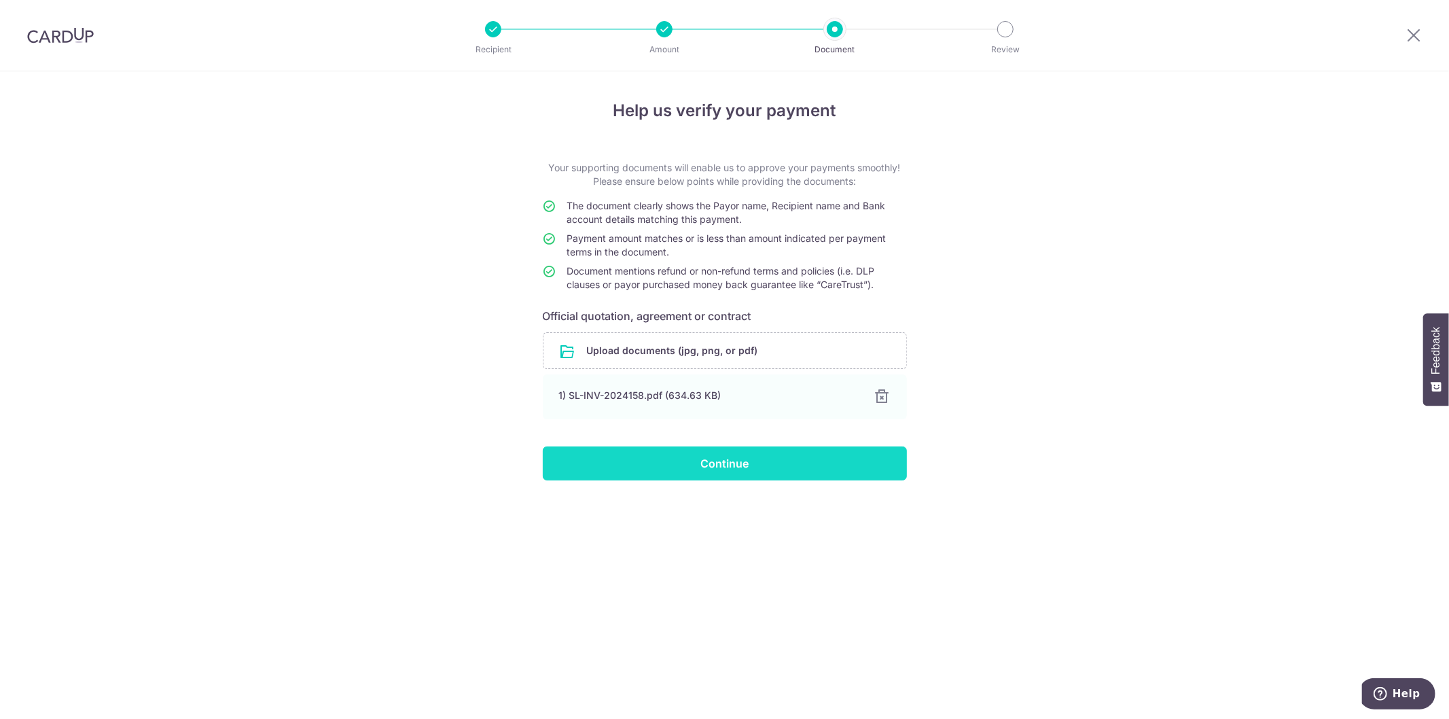
click at [659, 451] on input "Continue" at bounding box center [725, 463] width 364 height 34
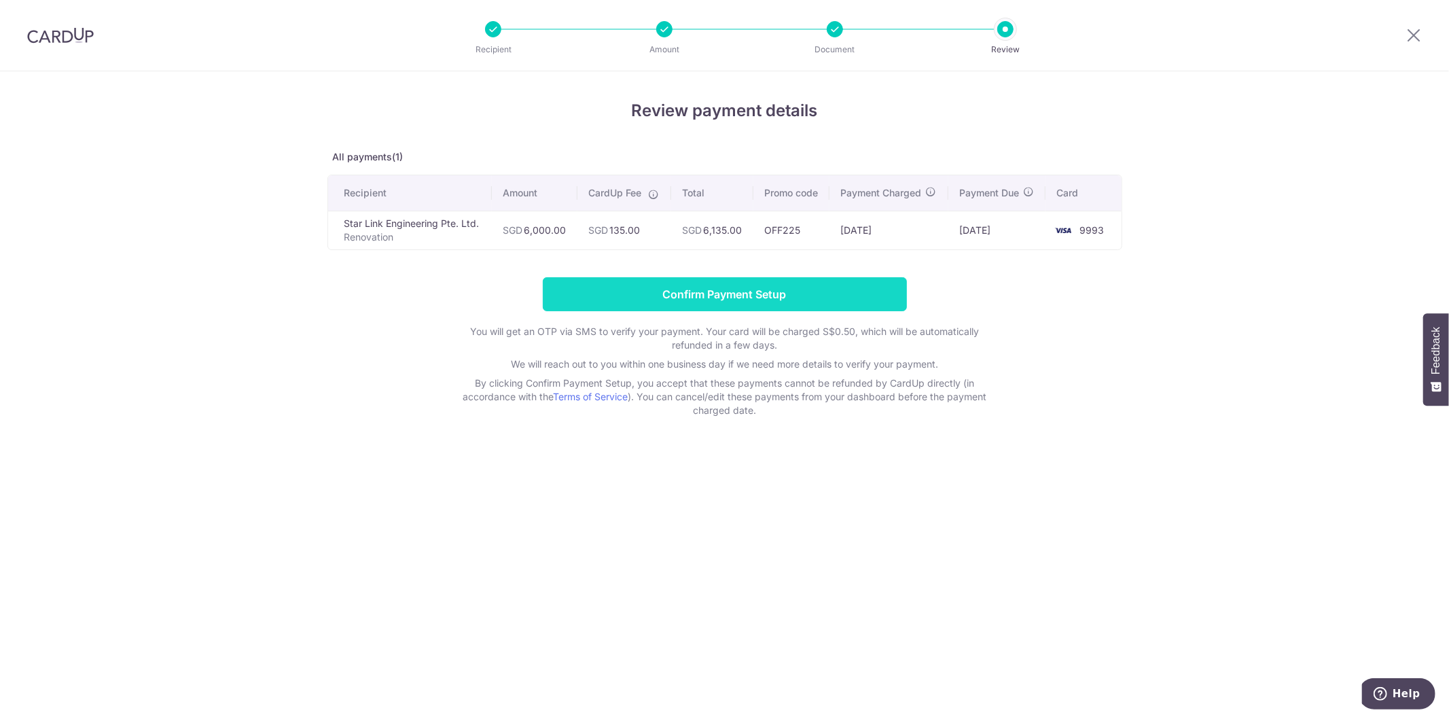
click at [660, 300] on input "Confirm Payment Setup" at bounding box center [725, 294] width 364 height 34
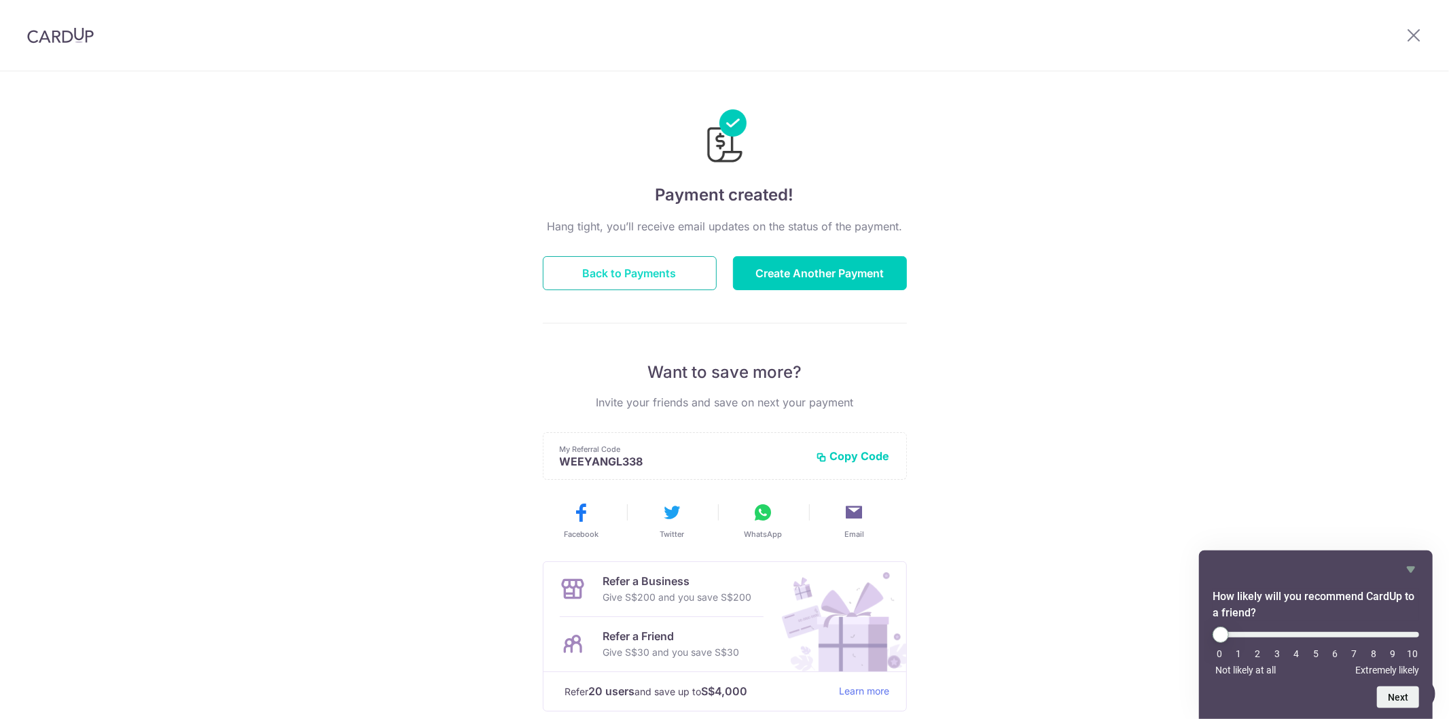
click at [664, 275] on button "Back to Payments" at bounding box center [630, 273] width 174 height 34
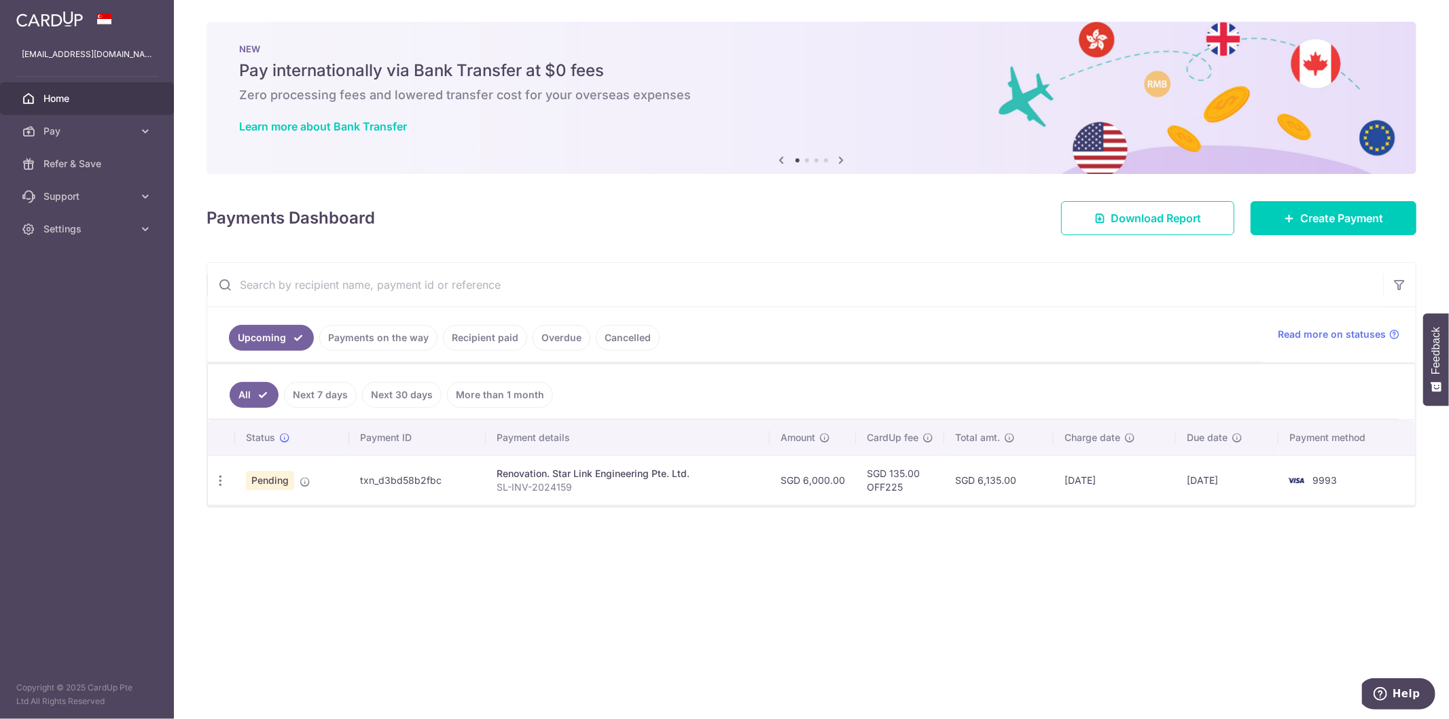
click at [80, 103] on span "Home" at bounding box center [88, 99] width 90 height 14
